Goal: Navigation & Orientation: Find specific page/section

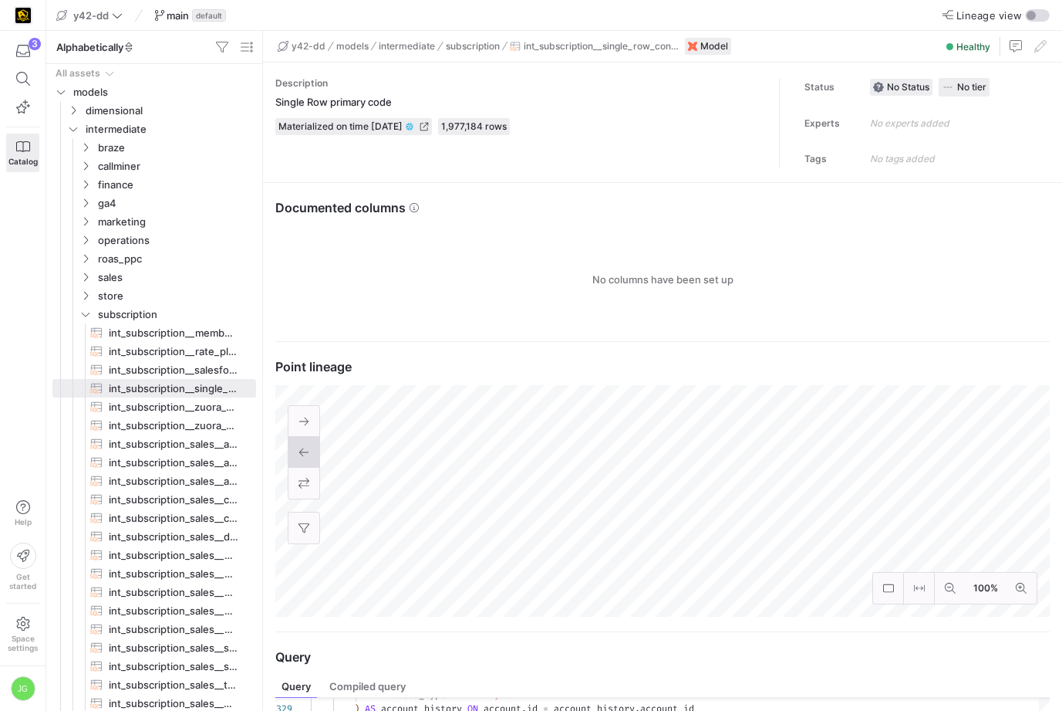
scroll to position [69, 505]
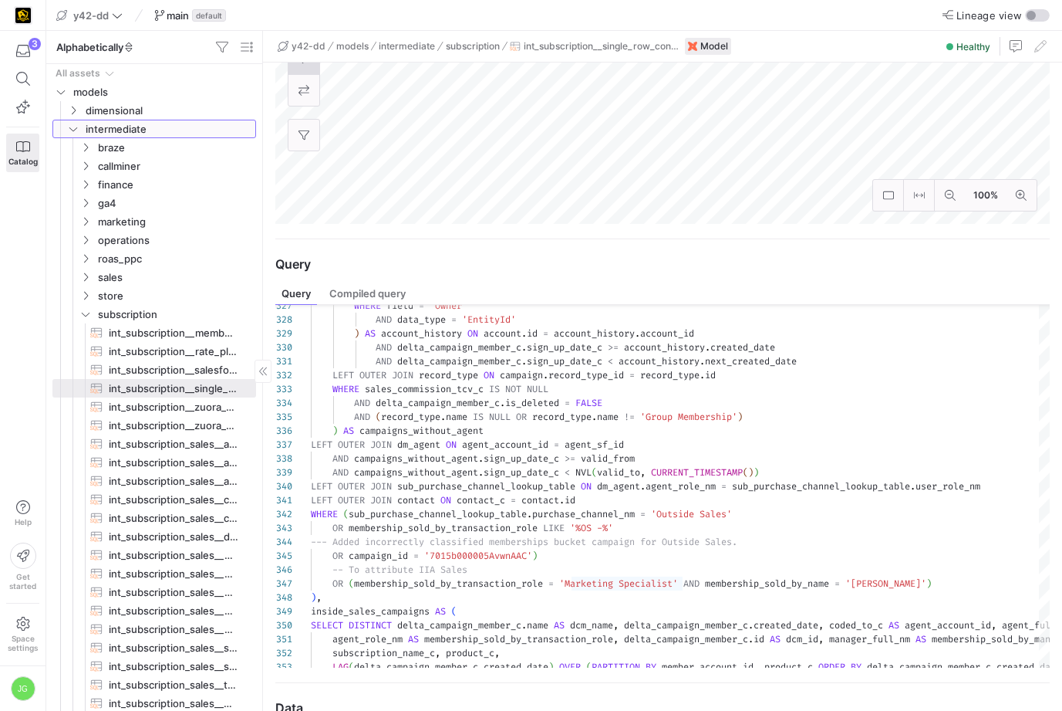
click at [79, 127] on y42-icon "Press SPACE to select this row." at bounding box center [73, 129] width 12 height 12
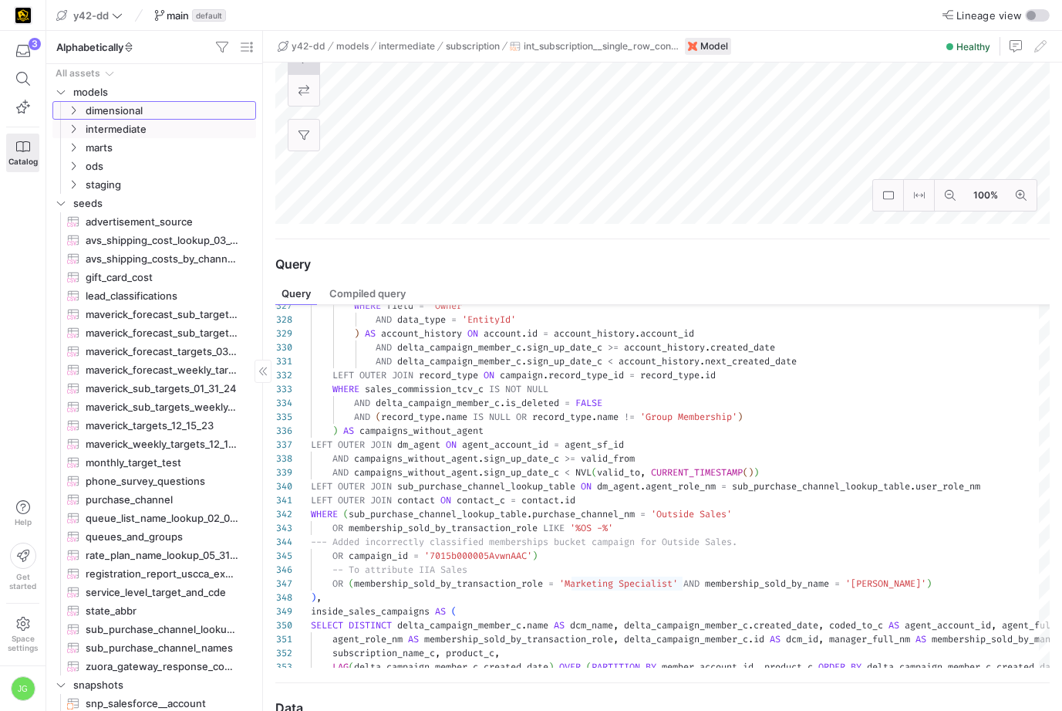
click at [74, 111] on icon "Press SPACE to select this row." at bounding box center [74, 110] width 4 height 8
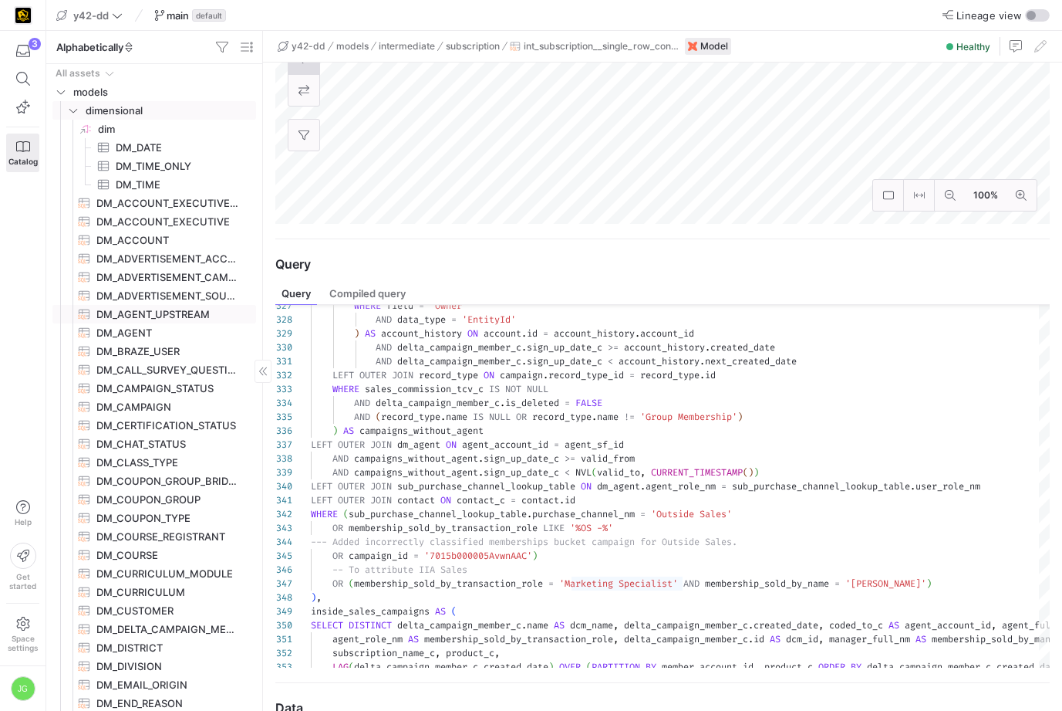
click at [144, 309] on span "DM_AGENT_UPSTREAM​​​​​​​​​​" at bounding box center [167, 315] width 142 height 18
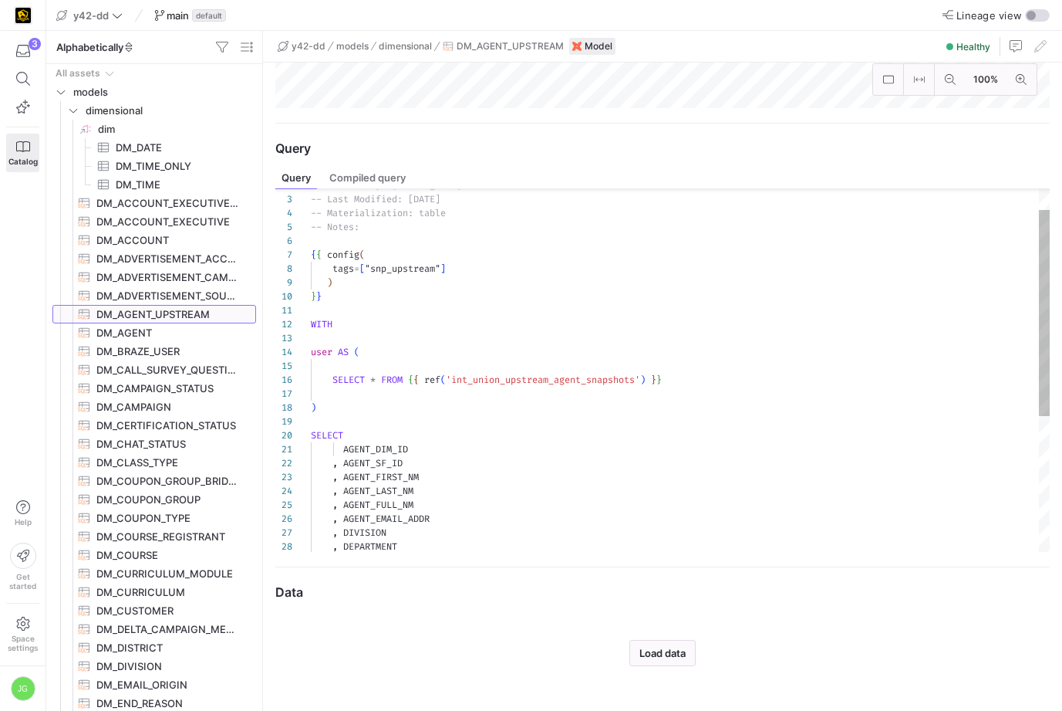
scroll to position [505, 0]
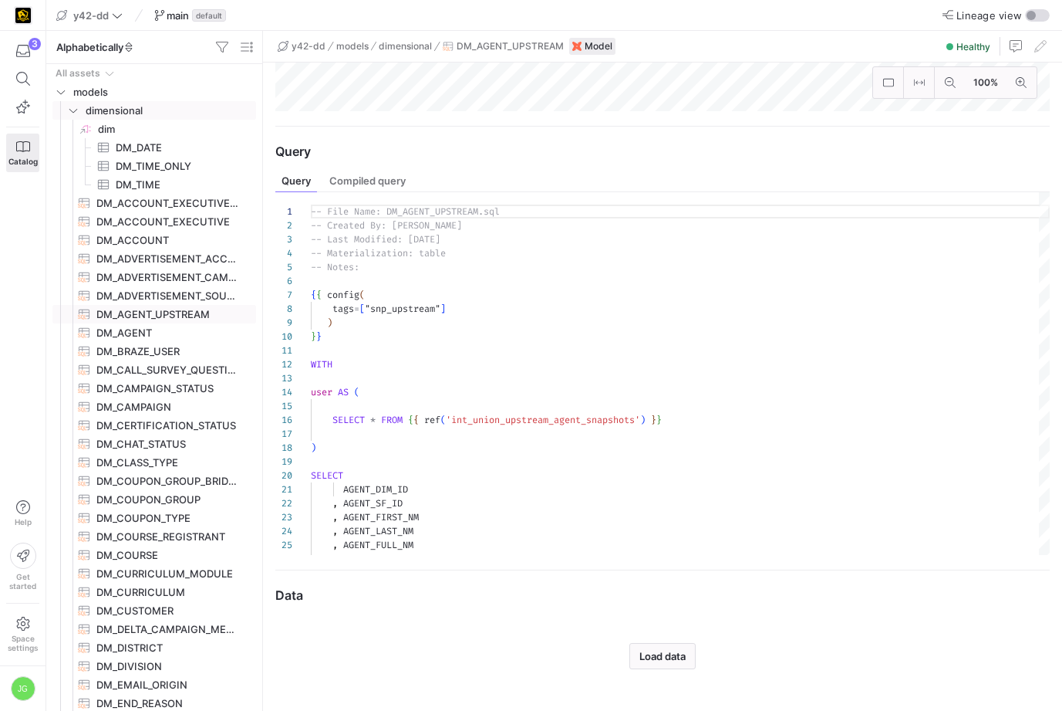
click at [74, 115] on y42-icon "Press SPACE to select this row." at bounding box center [73, 110] width 12 height 12
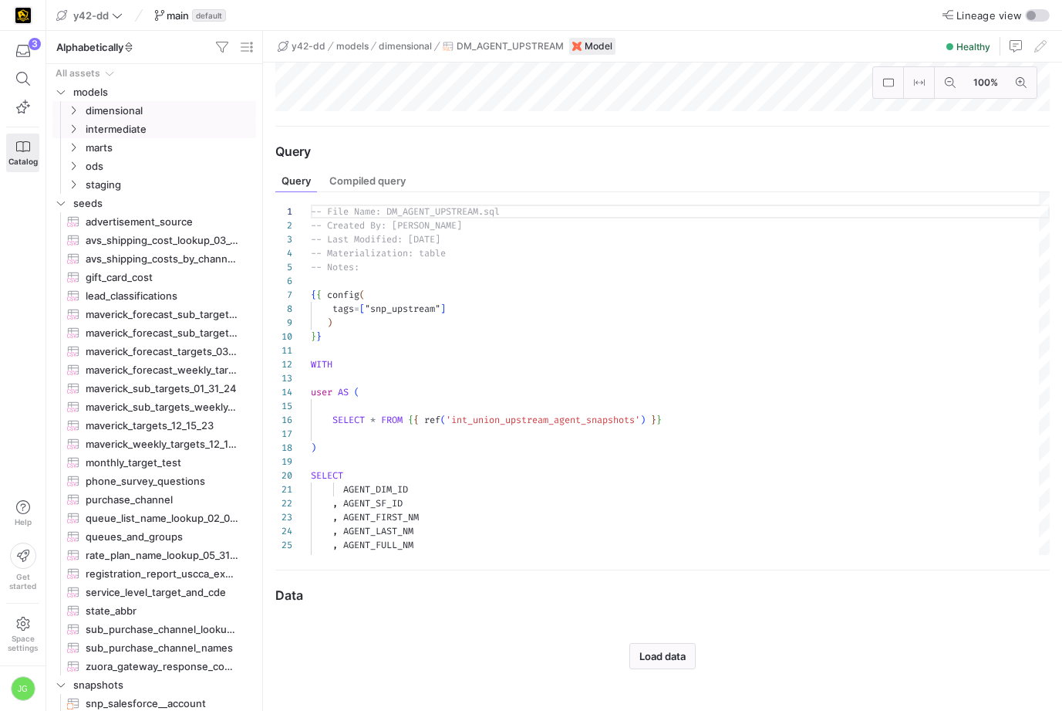
click at [73, 128] on icon "Press SPACE to select this row." at bounding box center [73, 128] width 11 height 9
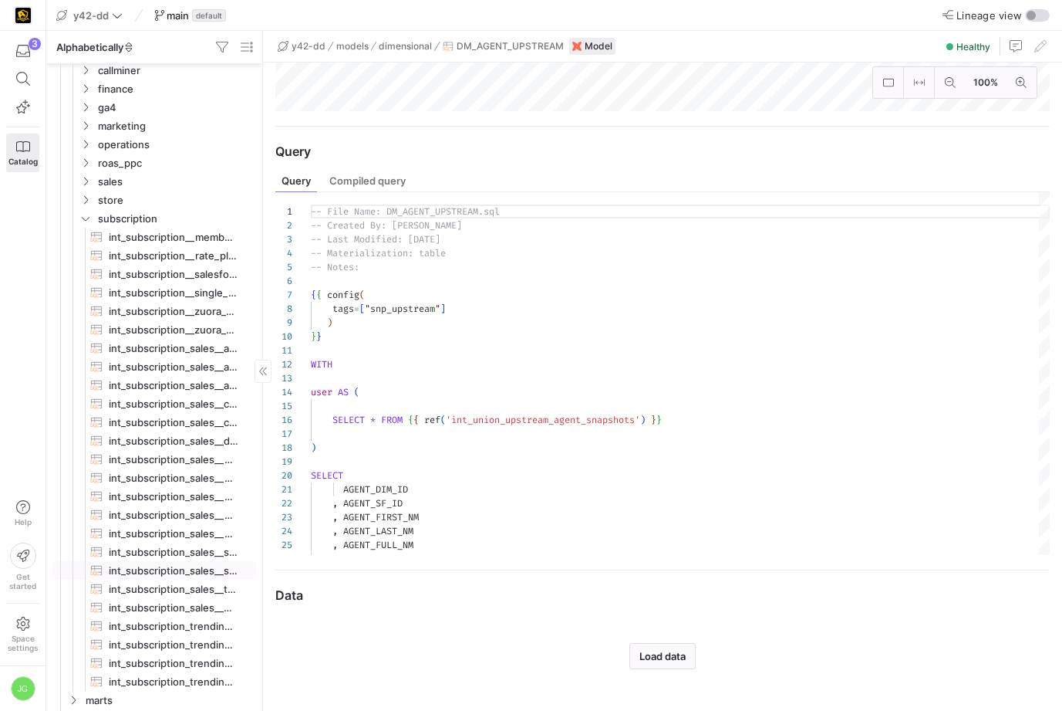
scroll to position [78, 0]
click at [85, 235] on icon "Press SPACE to select this row." at bounding box center [85, 235] width 11 height 9
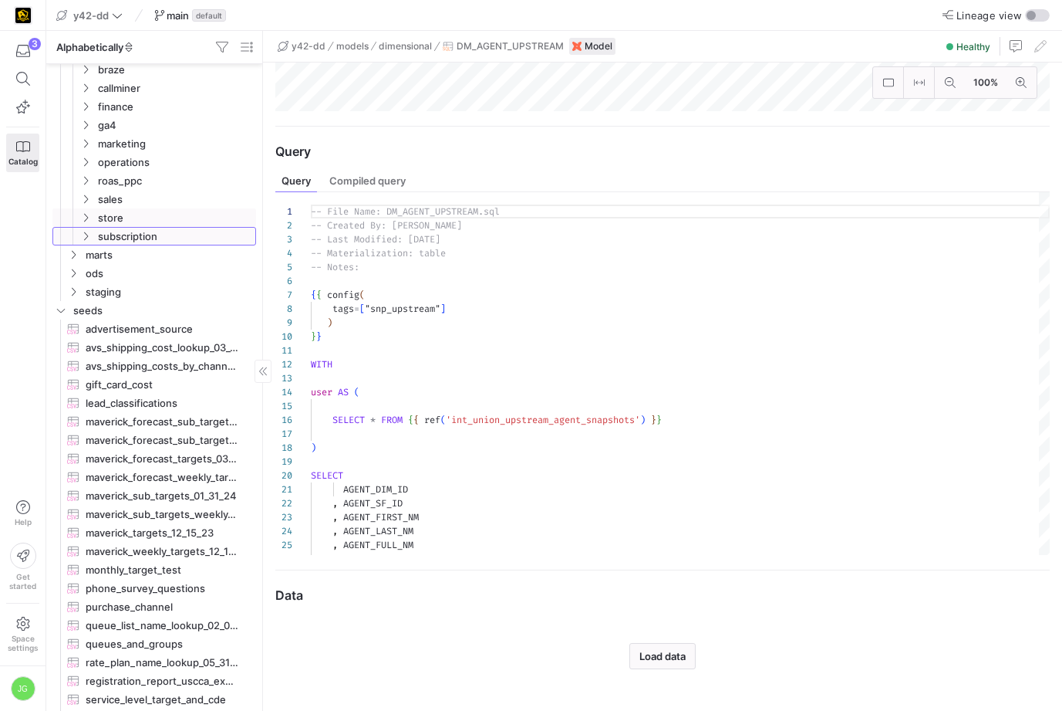
scroll to position [0, 0]
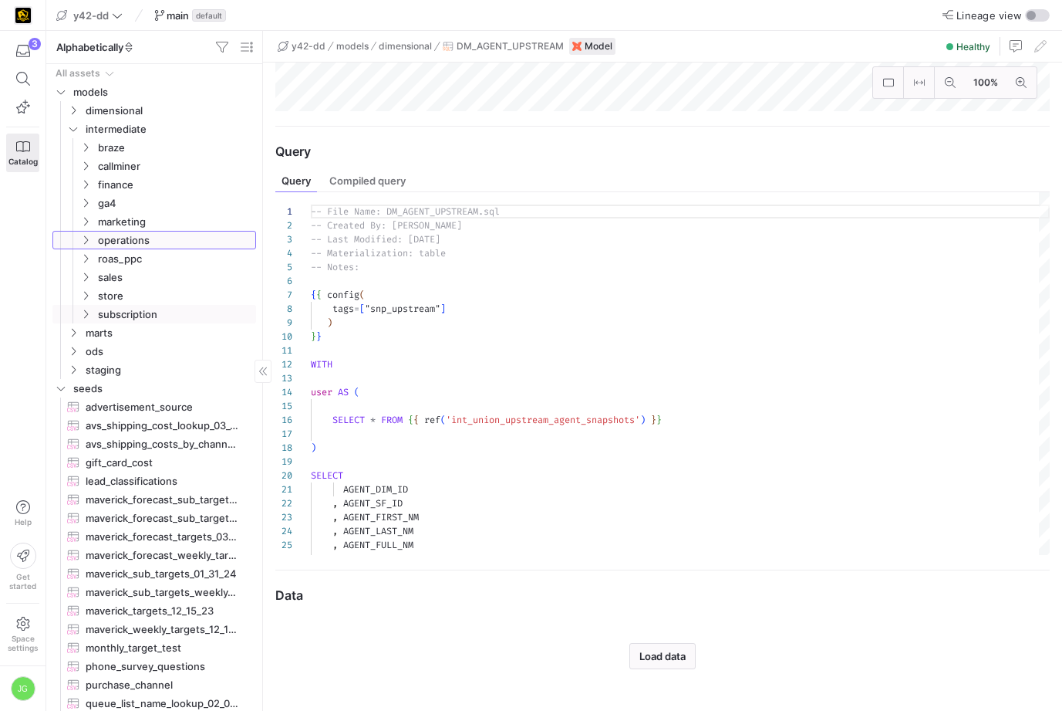
click at [86, 238] on icon "Press SPACE to select this row." at bounding box center [85, 239] width 11 height 9
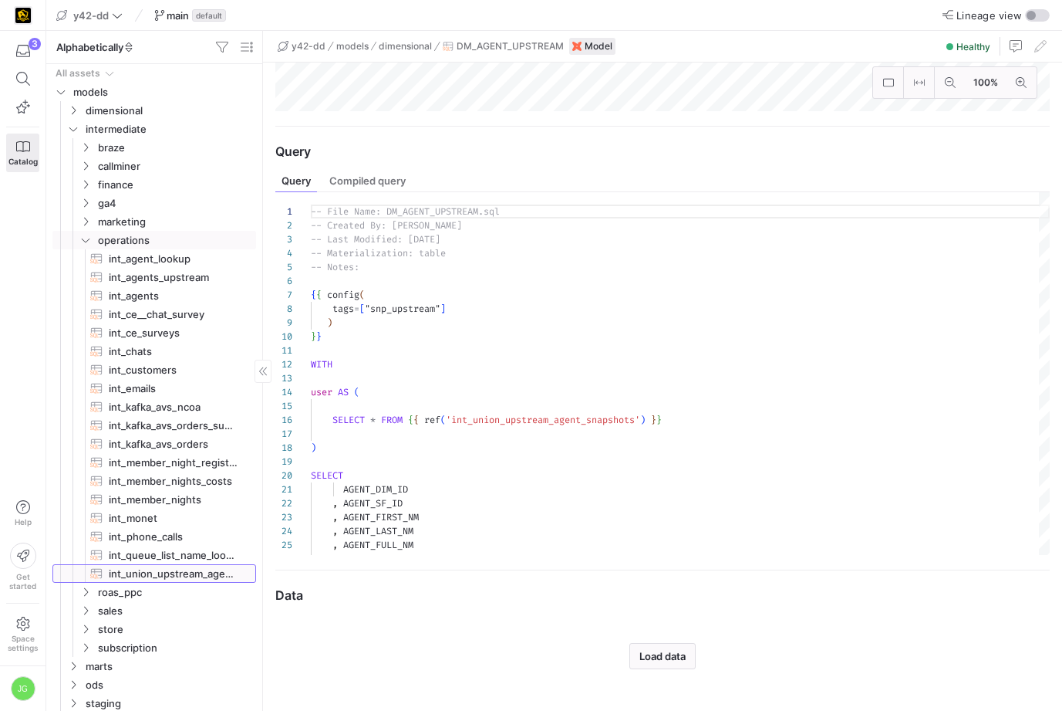
click at [157, 568] on span "int_union_upstream_agent_snapshots​​​​​​​​​​" at bounding box center [174, 574] width 130 height 18
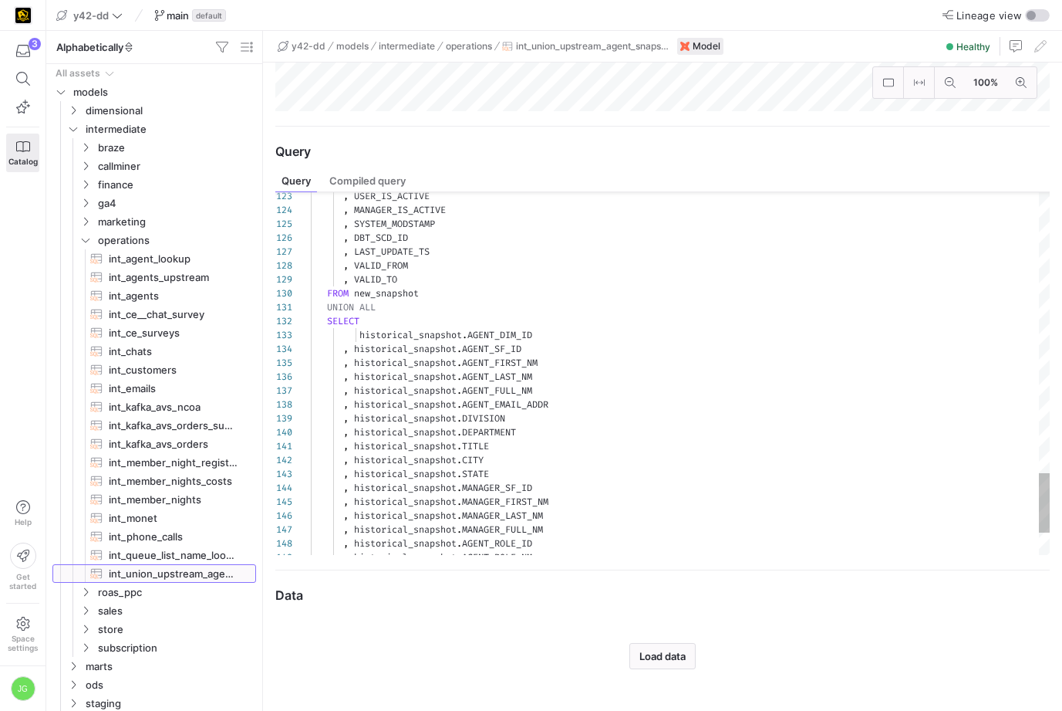
scroll to position [508, 0]
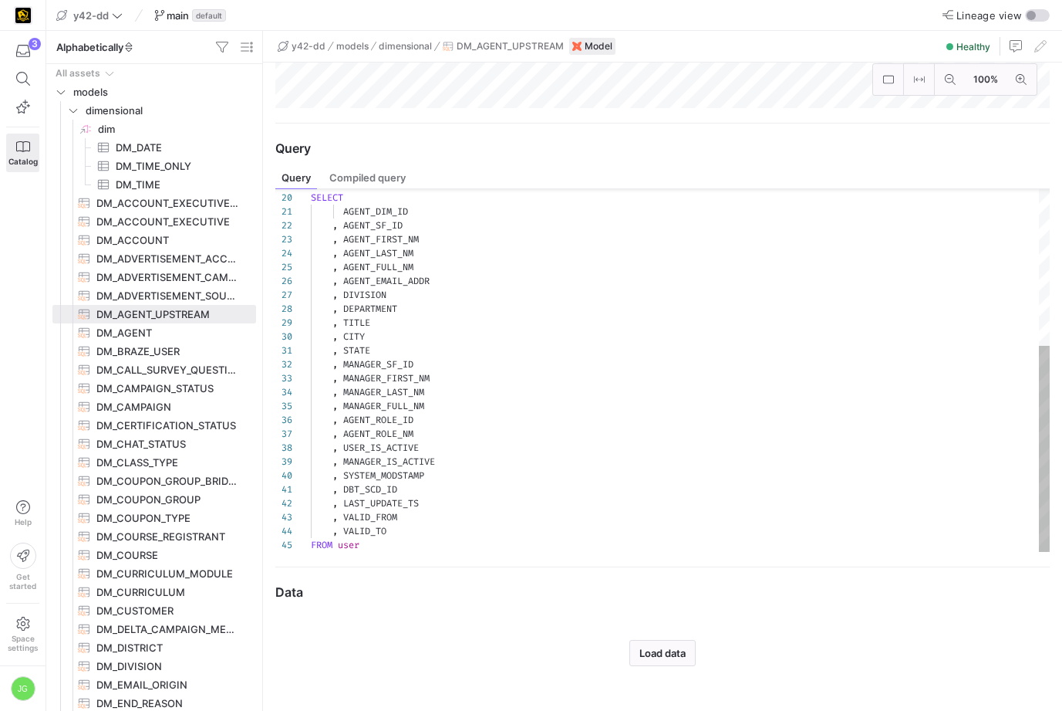
type textarea "-- File Name: int_subscription__single_row_consolidated.sql -- Created By: [PER…"
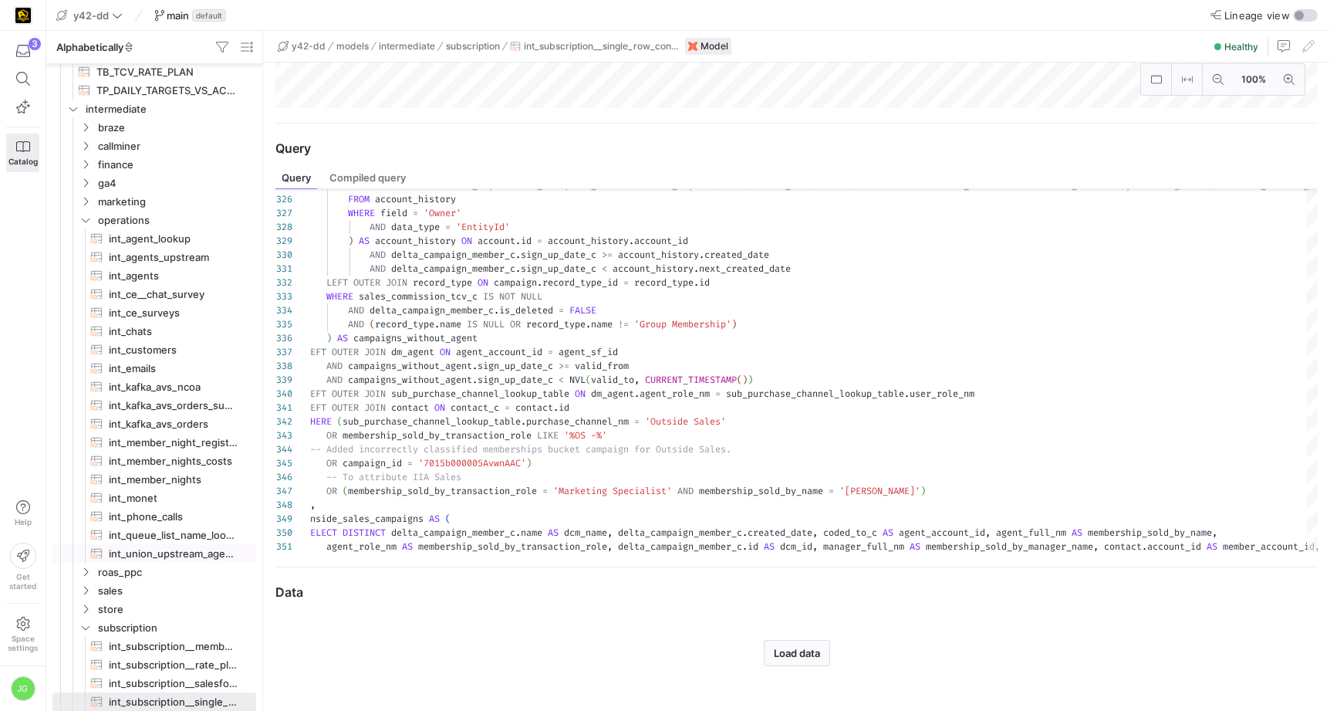
scroll to position [508, 0]
